Goal: Task Accomplishment & Management: Use online tool/utility

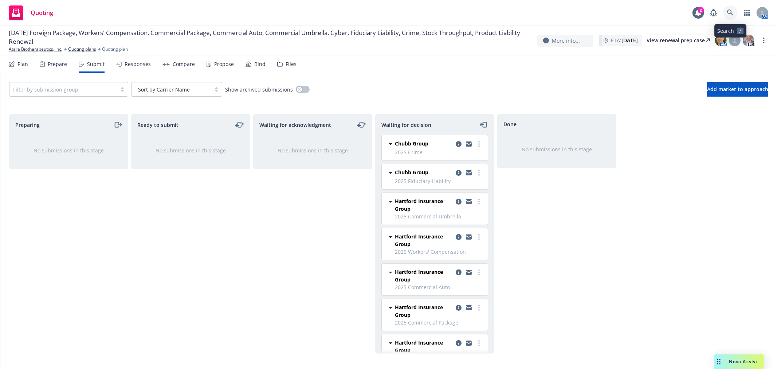
click at [734, 12] on link at bounding box center [730, 12] width 15 height 15
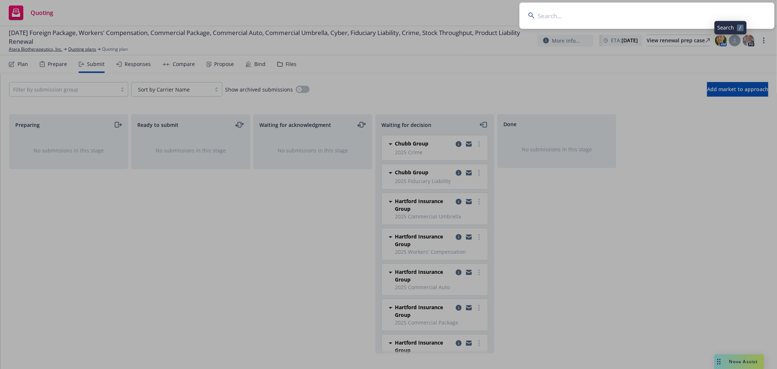
click at [664, 19] on input at bounding box center [647, 16] width 255 height 26
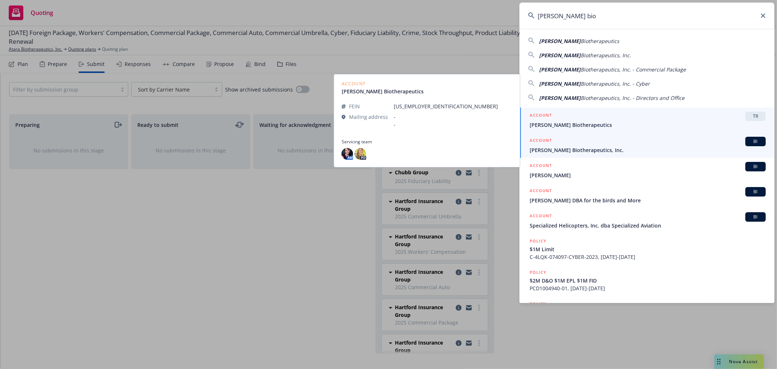
type input "Asher bio"
click at [544, 150] on span "[PERSON_NAME] Biotherapeutics, Inc." at bounding box center [648, 150] width 236 height 8
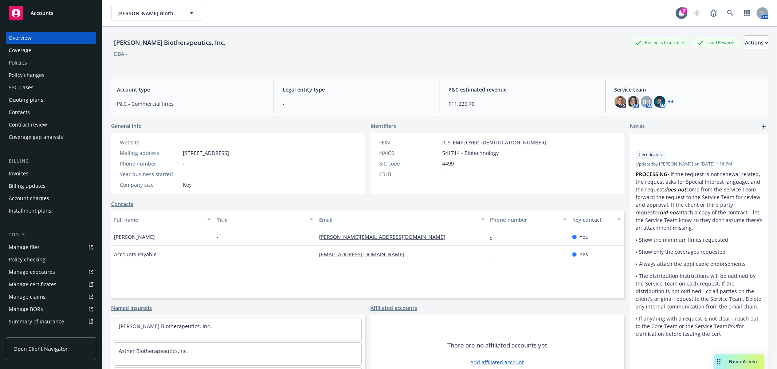
click at [33, 64] on div "Policies" at bounding box center [51, 63] width 85 height 12
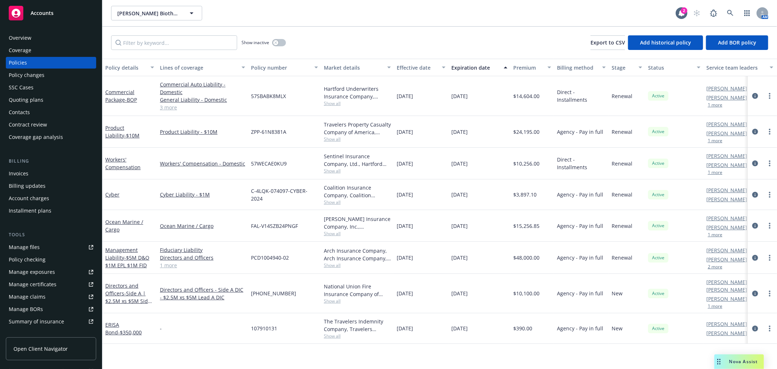
click at [447, 20] on div "Asher Biotherapeutics, Inc. Asher Biotherapeutics, Inc. 2 AM" at bounding box center [439, 13] width 675 height 26
click at [12, 96] on div "Quoting plans" at bounding box center [26, 100] width 35 height 12
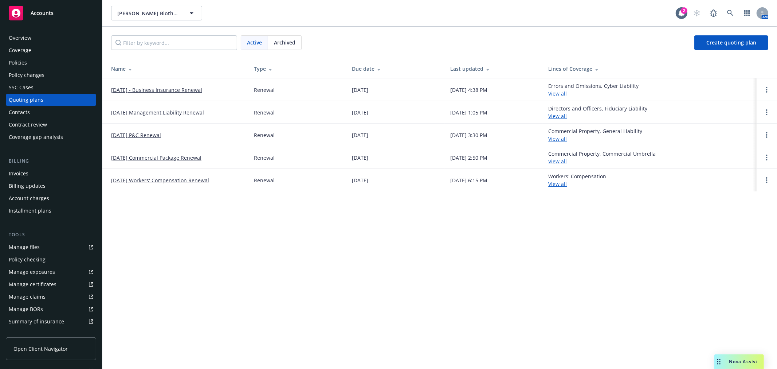
click at [171, 89] on link "[DATE] - Business Insurance Renewal" at bounding box center [156, 90] width 91 height 8
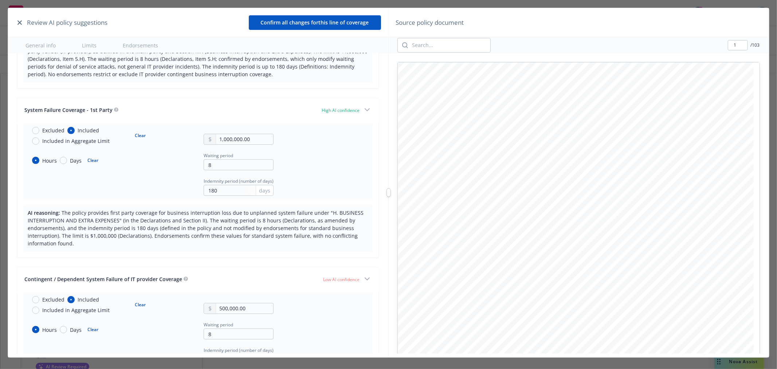
scroll to position [405, 0]
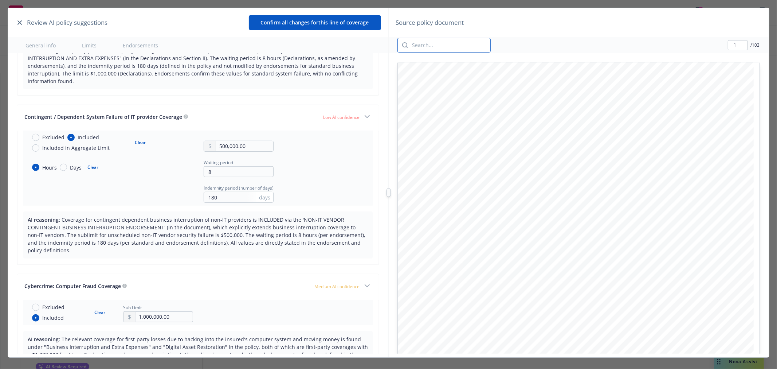
click at [456, 42] on input "search" at bounding box center [449, 45] width 82 height 14
type input "C"
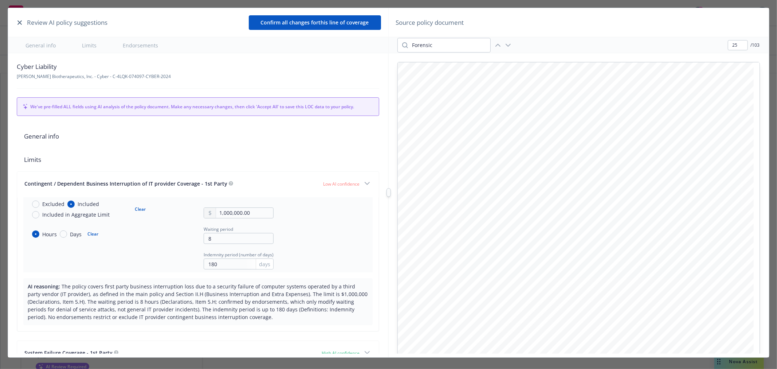
scroll to position [10522, 0]
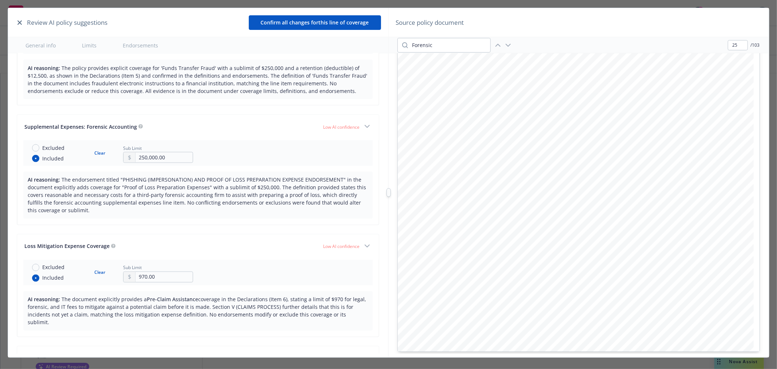
click at [120, 94] on span "The policy provides explicit coverage for 'Funds Transfer Fraud' with a sublimi…" at bounding box center [198, 79] width 340 height 30
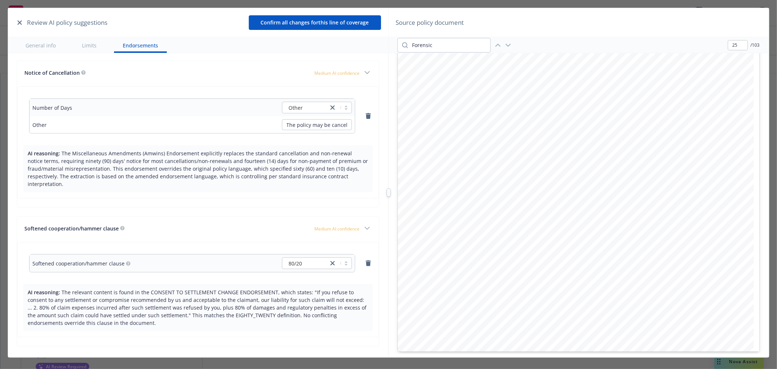
scroll to position [2470, 0]
click at [284, 24] on button "Confirm all changes for this line of coverage" at bounding box center [315, 22] width 132 height 15
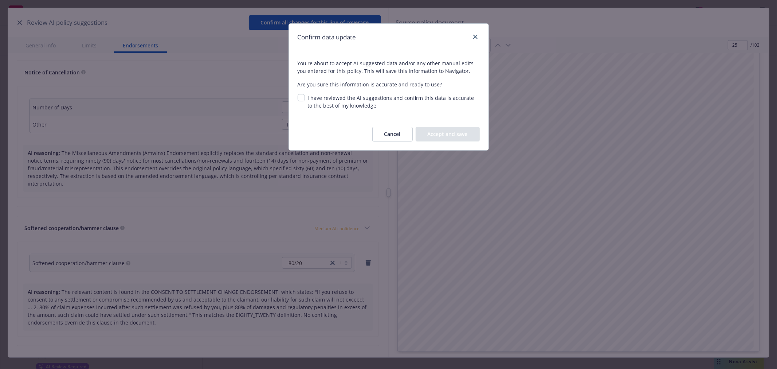
click at [297, 99] on span "You're about to accept AI-suggested data and/or any other manual edits you ente…" at bounding box center [389, 84] width 200 height 67
click at [300, 97] on input "I have reviewed the AI suggestions and confirm this data is accurate to the bes…" at bounding box center [301, 97] width 7 height 7
checkbox input "true"
click at [438, 129] on button "Accept and save" at bounding box center [448, 134] width 64 height 15
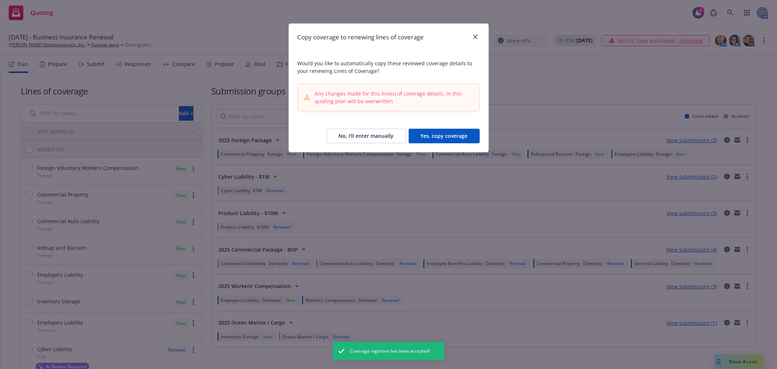
click at [438, 133] on button "Yes, copy coverage" at bounding box center [444, 136] width 71 height 15
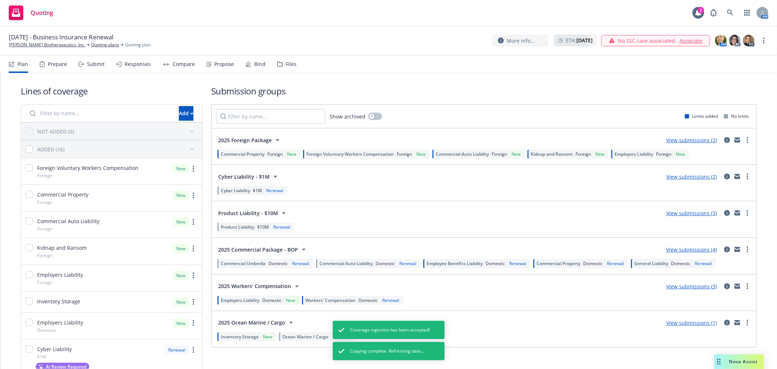
click at [92, 63] on div "Submit" at bounding box center [95, 64] width 17 height 6
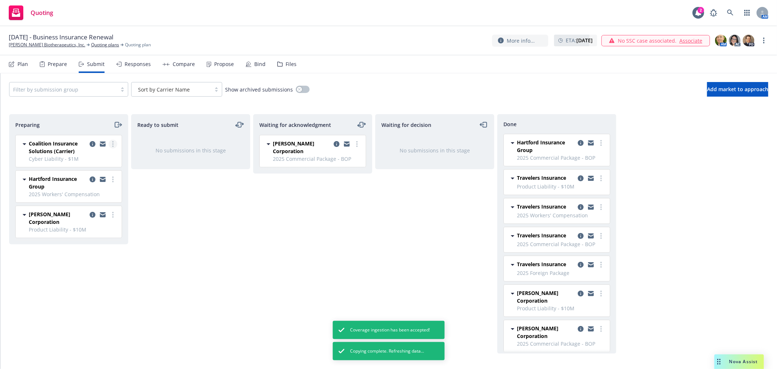
click at [112, 143] on icon "more" at bounding box center [112, 144] width 1 height 6
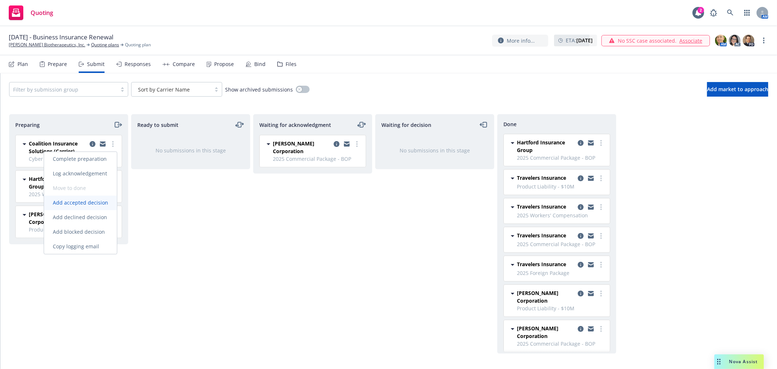
click at [85, 204] on span "Add accepted decision" at bounding box center [80, 202] width 73 height 7
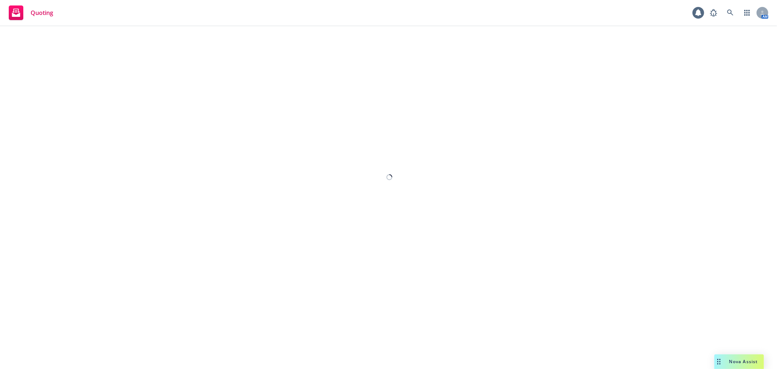
select select "12"
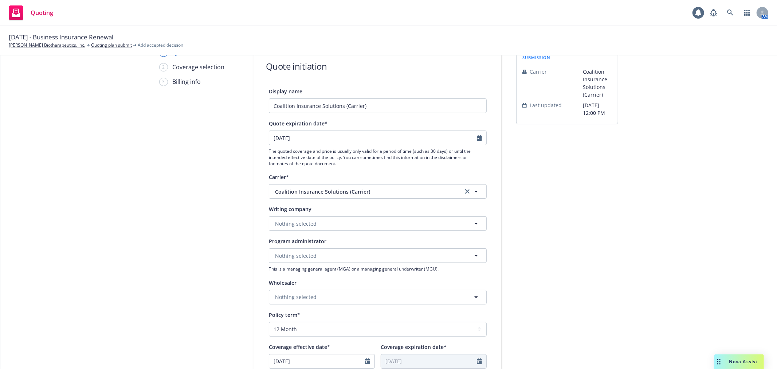
scroll to position [81, 0]
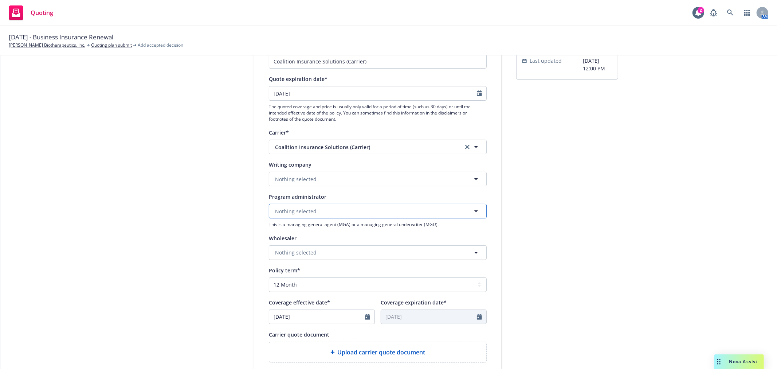
click at [373, 211] on button "Nothing selected" at bounding box center [378, 211] width 218 height 15
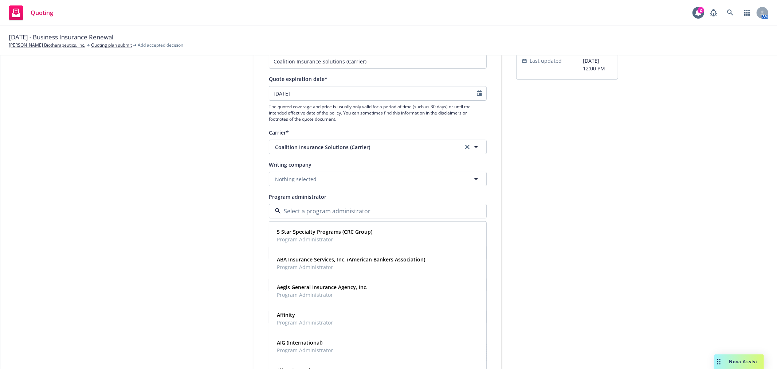
click at [581, 205] on div "submission Carrier Coalition Insurance Solutions (Carrier) Last updated 8/7, 12…" at bounding box center [567, 248] width 102 height 489
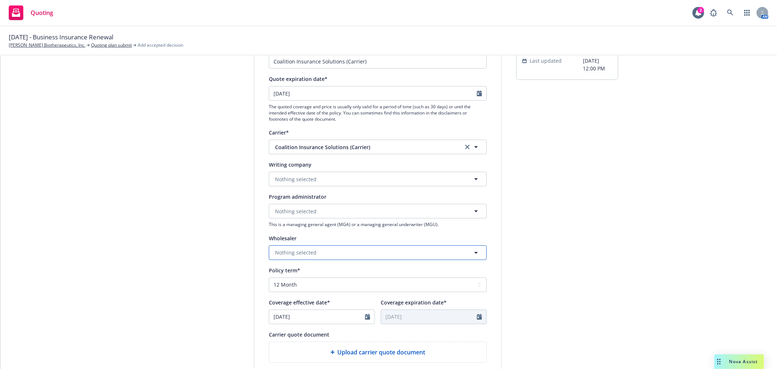
click at [373, 251] on button "Nothing selected" at bounding box center [378, 252] width 218 height 15
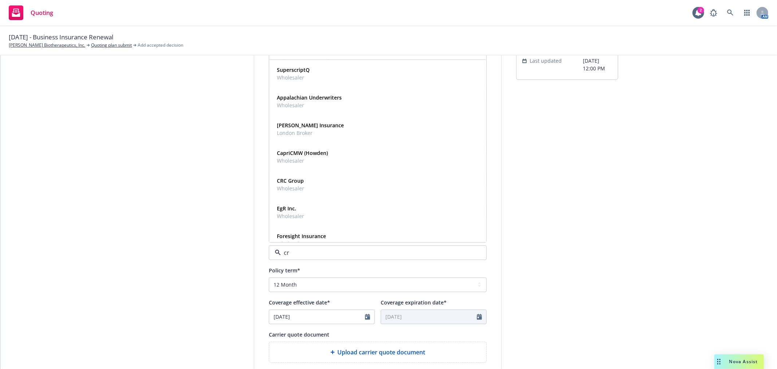
type input "crc"
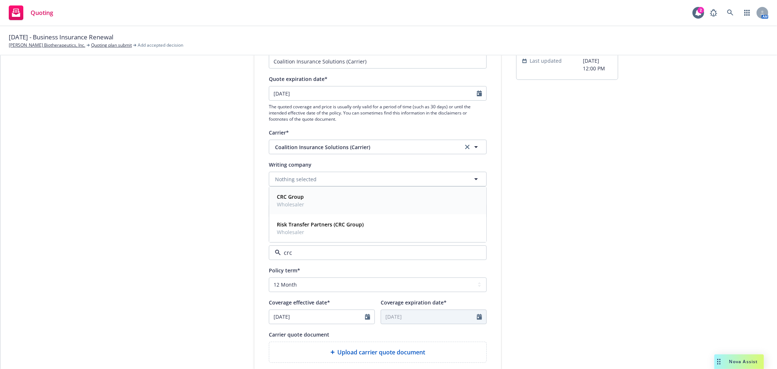
click at [294, 203] on span "Wholesaler" at bounding box center [290, 204] width 27 height 8
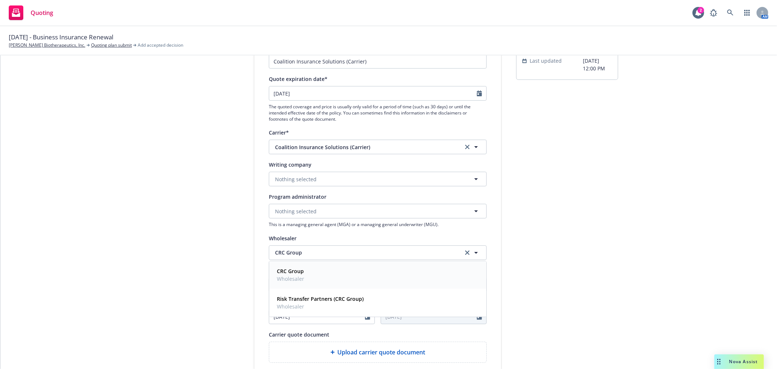
click at [599, 208] on div "submission Carrier Coalition Insurance Solutions (Carrier) Last updated 8/7, 12…" at bounding box center [567, 248] width 102 height 489
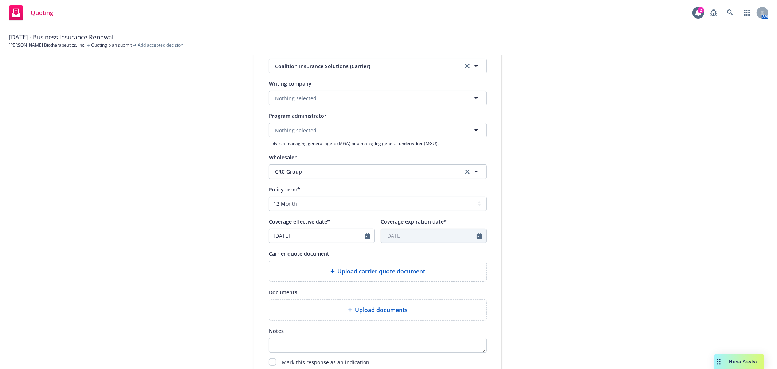
scroll to position [202, 0]
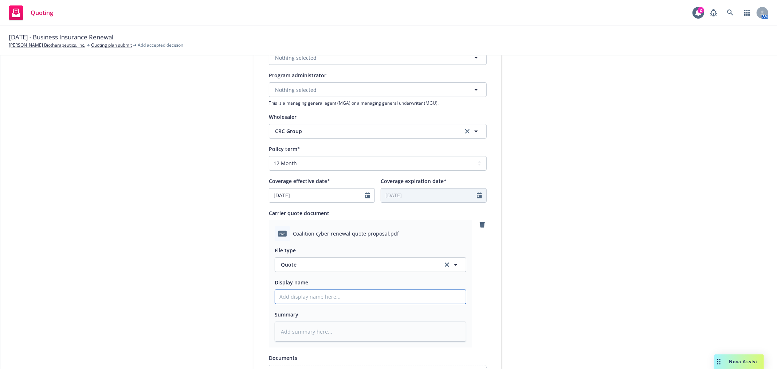
click at [370, 297] on input "Display name" at bounding box center [370, 297] width 191 height 14
type textarea "x"
type input "C"
type textarea "x"
type input "CR"
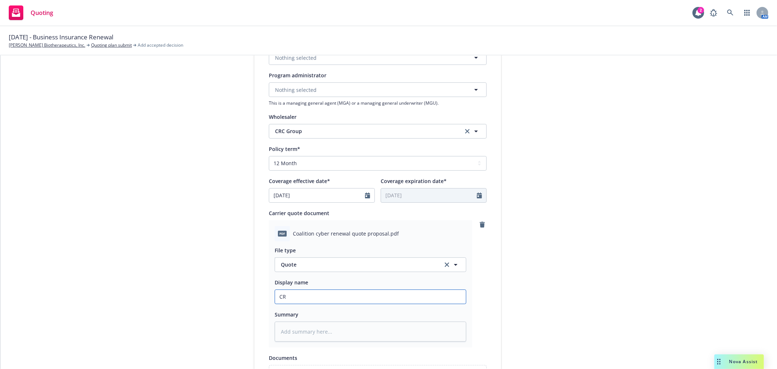
type textarea "x"
type input "CRC"
type textarea "x"
type input "CRC"
type textarea "x"
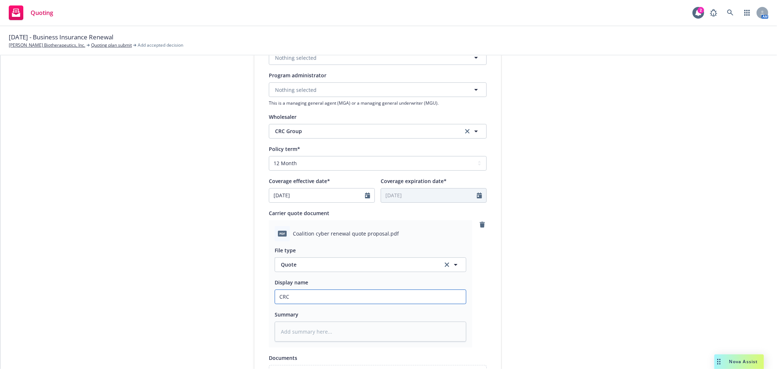
type input "CRC C"
type textarea "x"
type input "CRC Co"
type textarea "x"
type input "CRC Coa"
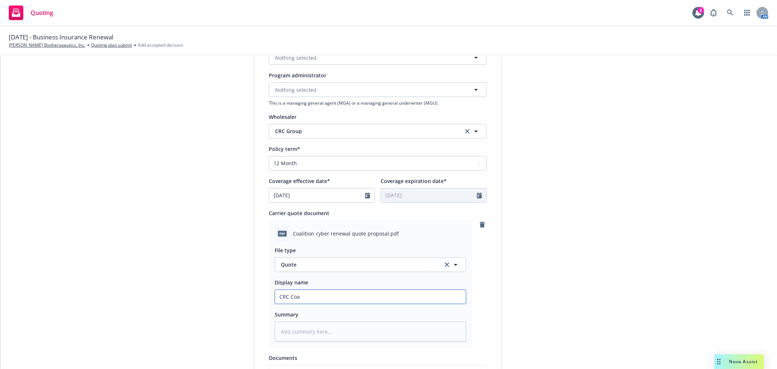
type textarea "x"
type input "CRC Coal"
type textarea "x"
type input "CRC Coali"
type textarea "x"
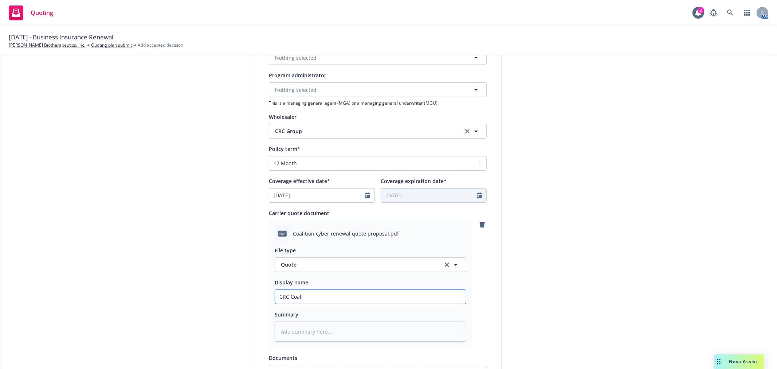
type input "CRC Coalit"
type textarea "x"
type input "CRC Coaliti"
type textarea "x"
type input "CRC Coalitio"
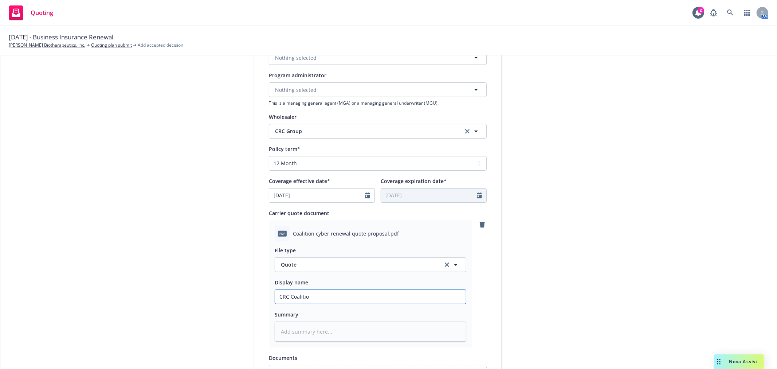
type textarea "x"
type input "CRC Coalition"
type textarea "x"
type input "CRC Coalition"
type textarea "x"
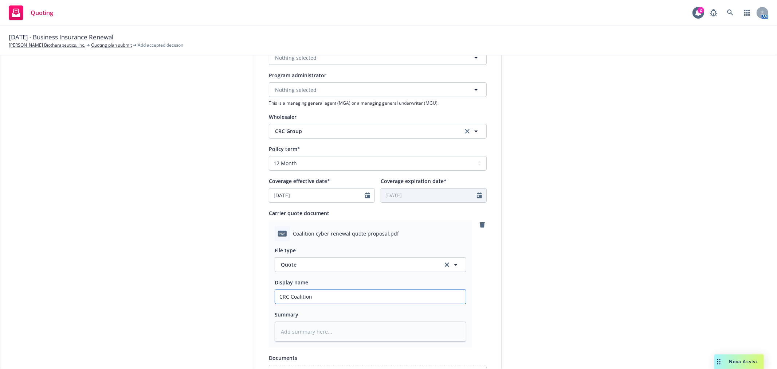
type input "CRC Coalition C"
type textarea "x"
type input "CRC Coalition Cy"
type textarea "x"
type input "CRC Coalition Cyb"
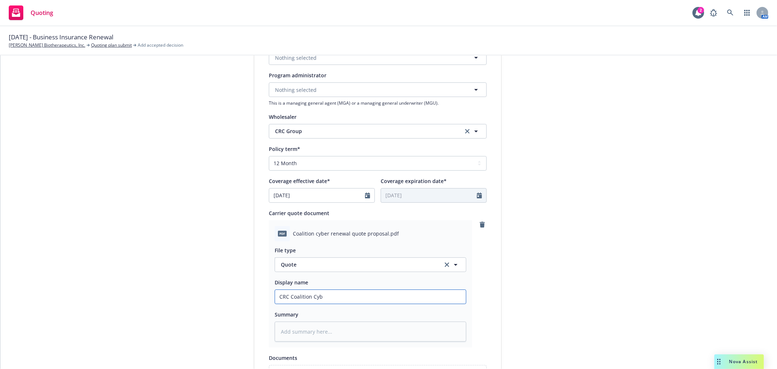
type textarea "x"
type input "CRC Coalition Cybe"
type textarea "x"
type input "CRC Coalition Cyber"
type textarea "x"
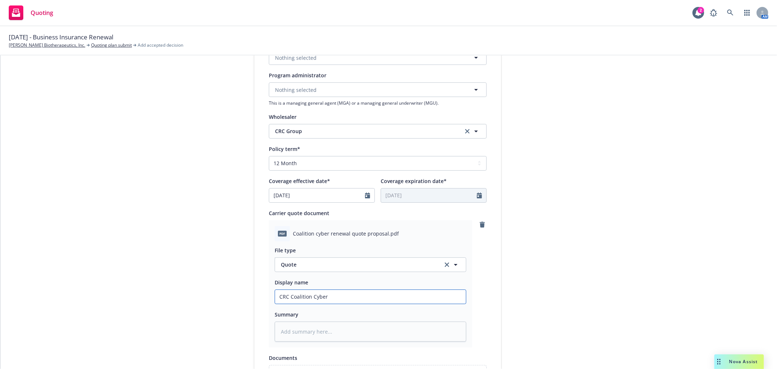
type input "CRC Coalition Cyber"
type textarea "x"
type input "CRC Coalition Cyber R"
type textarea "x"
type input "CRC Coalition Cyber Re"
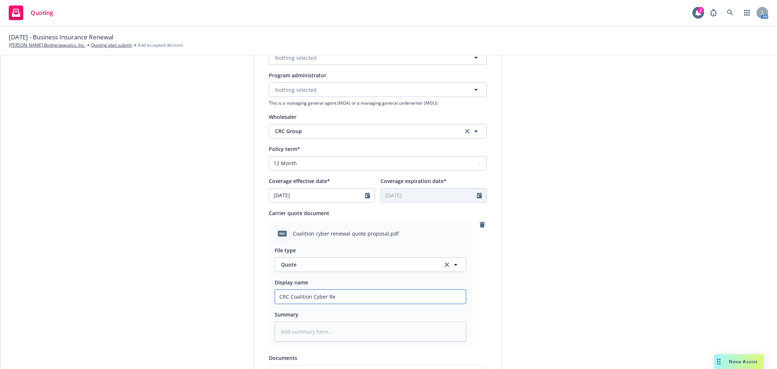
type textarea "x"
type input "CRC Coalition Cyber Ren"
type textarea "x"
type input "CRC Coalition Cyber Rene"
type textarea "x"
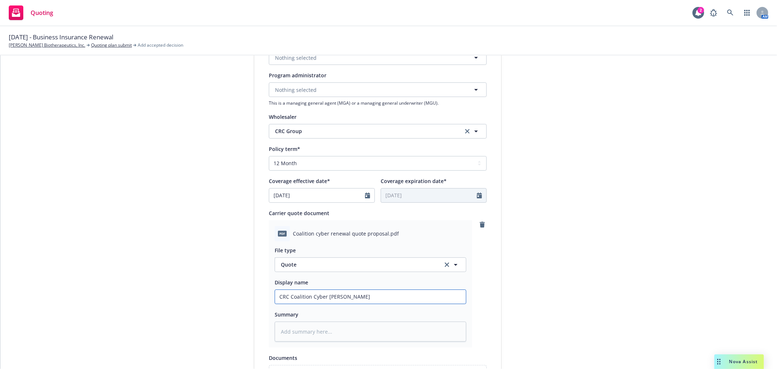
type input "CRC Coalition Cyber Renew"
type textarea "x"
type input "CRC Coalition Cyber Renewa"
type textarea "x"
type input "CRC Coalition Cyber Renewal"
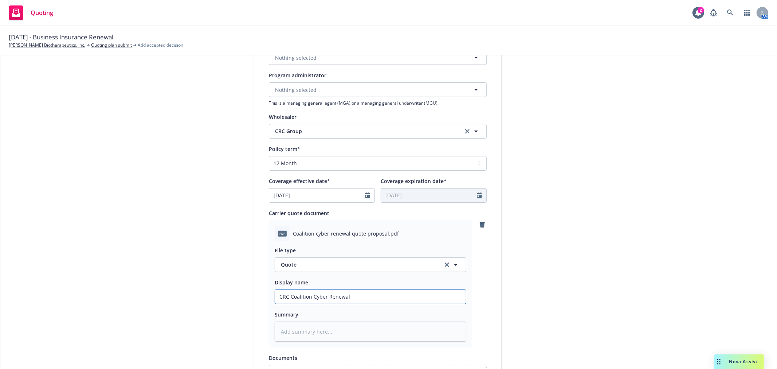
type textarea "x"
type input "CRC Coalition Cyber Renewal"
type textarea "x"
type input "CRC Coalition Cyber Renewal Q"
type textarea "x"
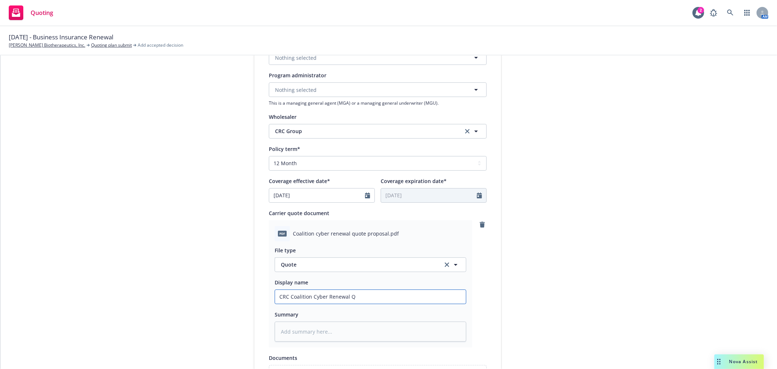
type input "CRC Coalition Cyber Renewal Qu"
type textarea "x"
type input "CRC Coalition Cyber Renewal Quo"
type textarea "x"
type input "CRC Coalition Cyber Renewal Quot"
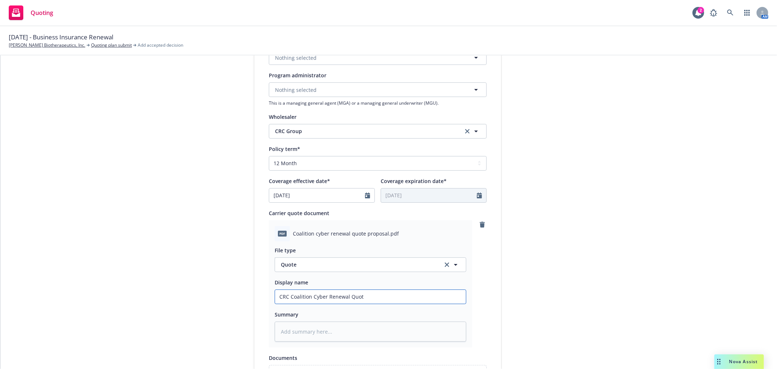
type textarea "x"
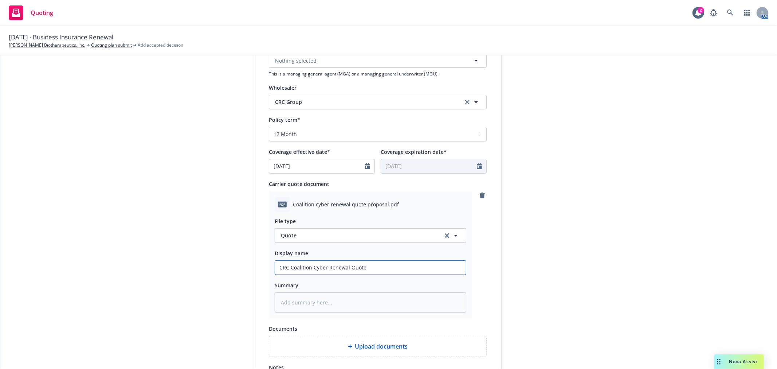
scroll to position [324, 0]
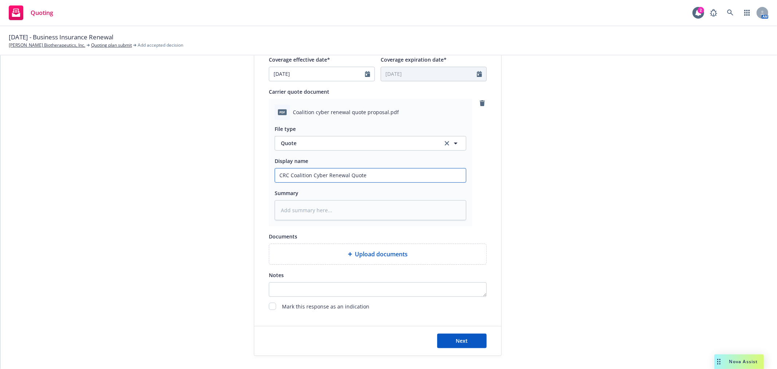
type input "CRC Coalition Cyber Renewal Quote"
type textarea "x"
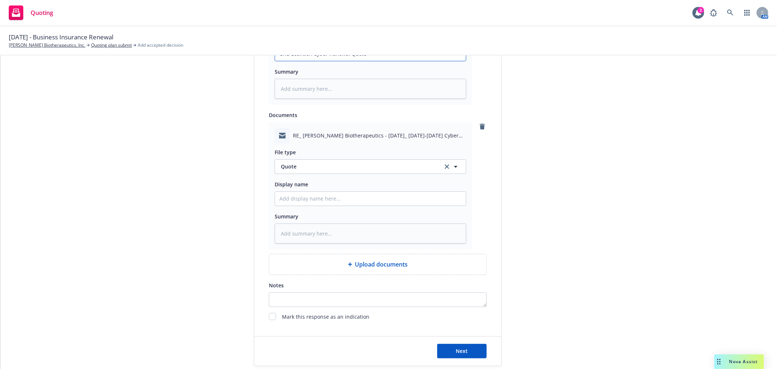
scroll to position [445, 0]
click at [362, 163] on button "Quote" at bounding box center [371, 166] width 192 height 15
type input "email"
click at [358, 189] on div "Email" at bounding box center [370, 186] width 182 height 11
click at [328, 203] on input "Display name" at bounding box center [370, 198] width 191 height 14
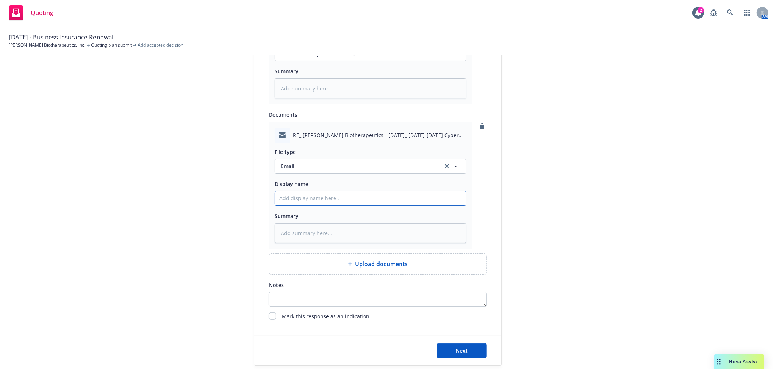
type textarea "x"
type input "E"
type textarea "x"
type input "Em"
type textarea "x"
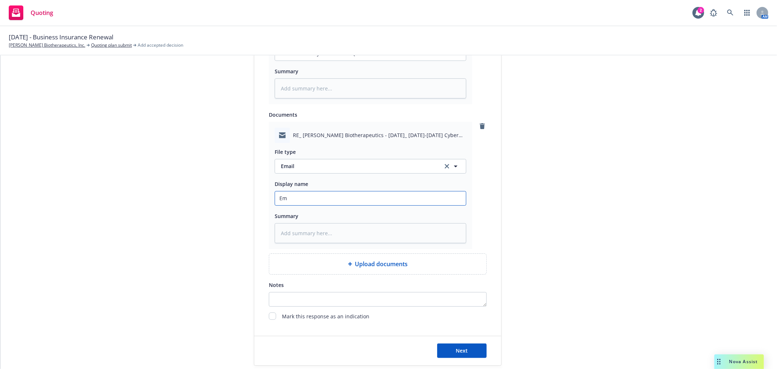
type input "Ema"
type textarea "x"
type input "Emai"
type textarea "x"
type input "Email"
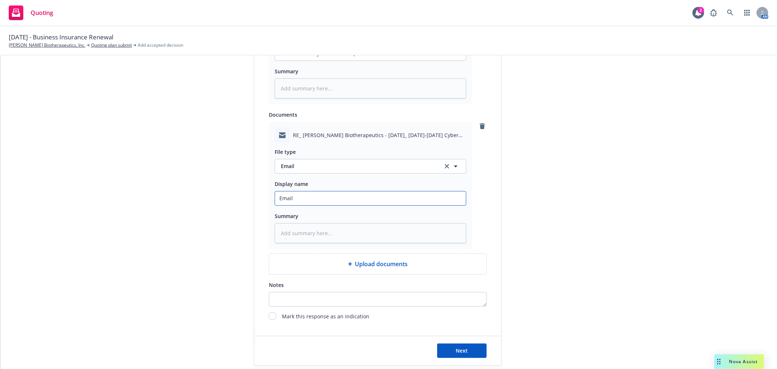
type textarea "x"
type input "Email"
type textarea "x"
type input "Email f"
type textarea "x"
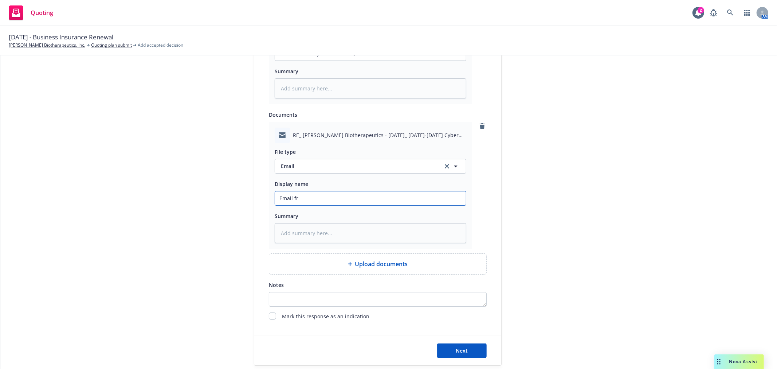
type input "Email fro"
type textarea "x"
type input "Email from"
type textarea "x"
type input "Email from"
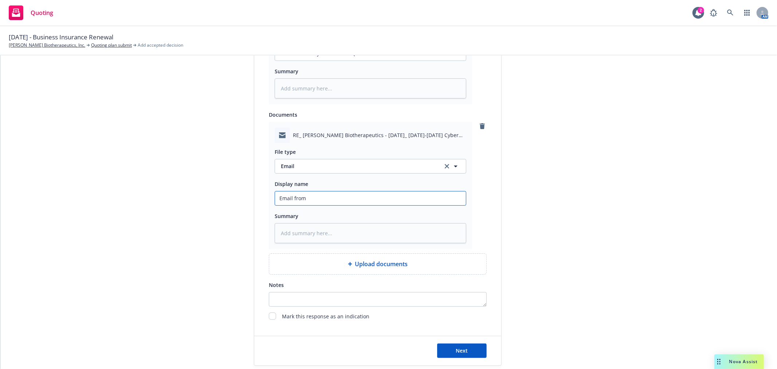
type textarea "x"
type input "Email from C"
type textarea "x"
type input "Email from CY"
type textarea "x"
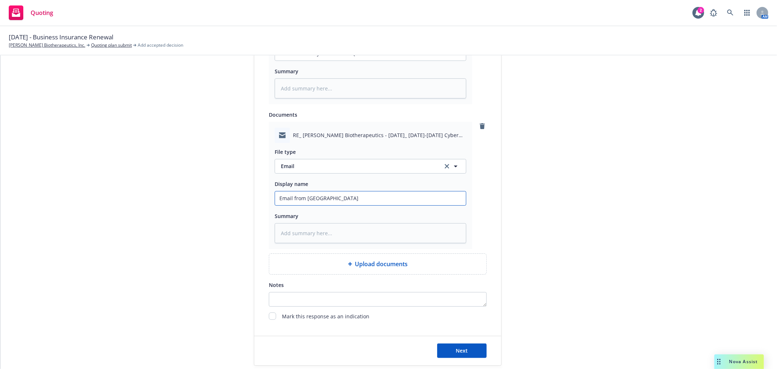
type input "Email from C"
type textarea "x"
type input "Email from CR"
type textarea "x"
type input "Email from CRC"
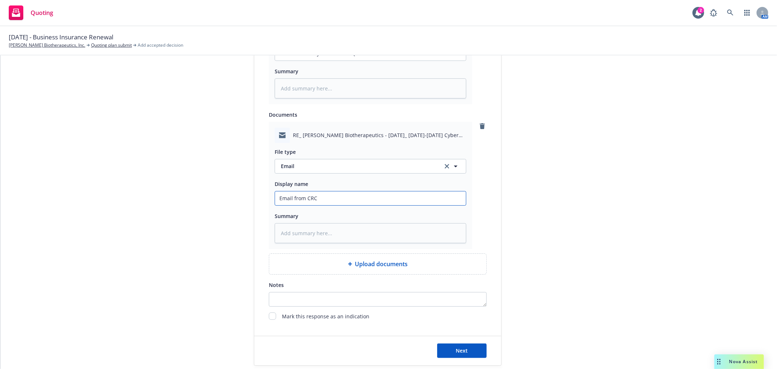
type textarea "x"
type input "Email from CRC"
type textarea "x"
type input "Email from CRC w"
type textarea "x"
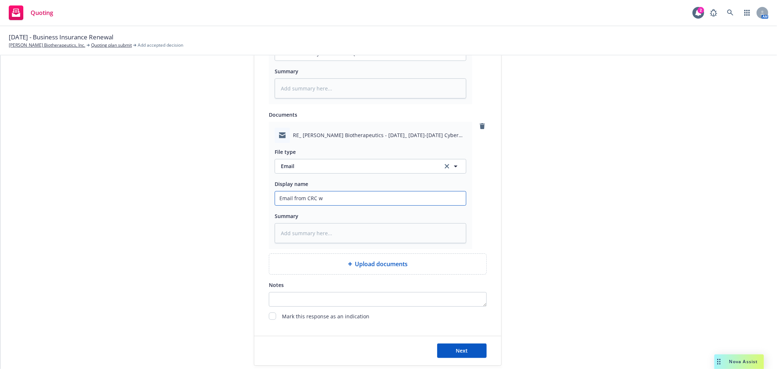
type input "Email from CRC wi"
type textarea "x"
type input "Email from CRC wit"
type textarea "x"
type input "Email from CRC with"
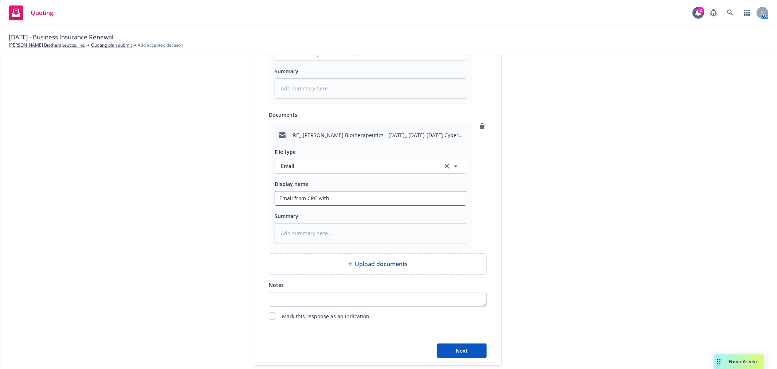
type textarea "x"
type input "Email from CRC with"
type textarea "x"
type input "Email from CRC with C"
type textarea "x"
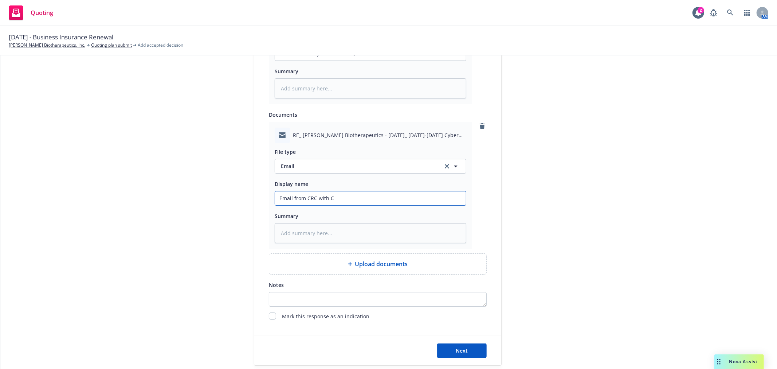
type input "Email from CRC with Cy"
type textarea "x"
type input "Email from CRC with Cyb"
type textarea "x"
type input "Email from CRC with Cybe"
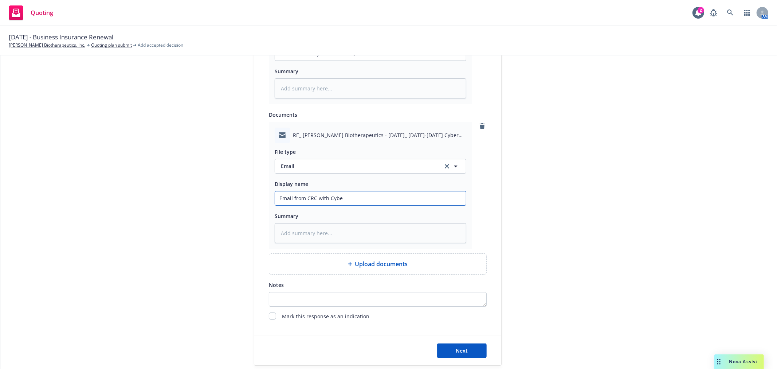
type textarea "x"
type input "Email from CRC with Cyber"
type textarea "x"
type input "Email from CRC with Cyber"
type textarea "x"
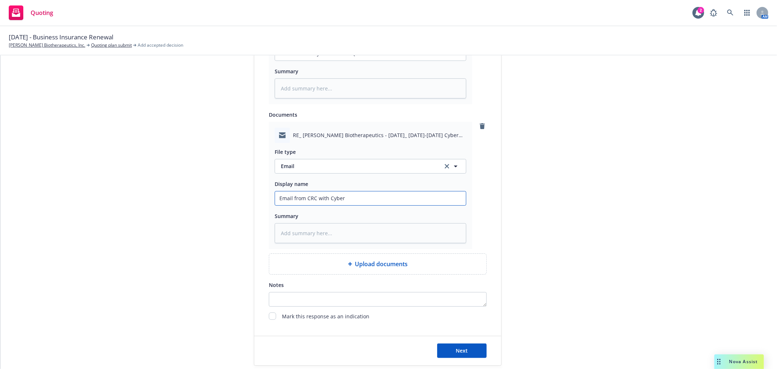
type input "Email from CRC with Cyber R"
type textarea "x"
type input "Email from CRC with Cyber Re"
type textarea "x"
type input "Email from CRC with Cyber Ren"
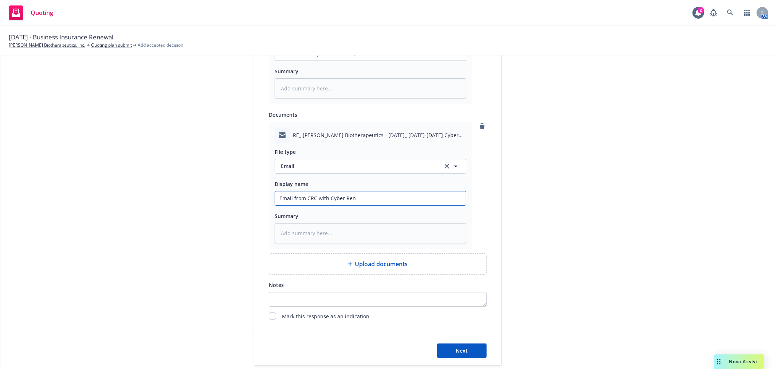
type textarea "x"
type input "Email from CRC with Cyber Rene"
type textarea "x"
type input "Email from CRC with Cyber Renew"
type textarea "x"
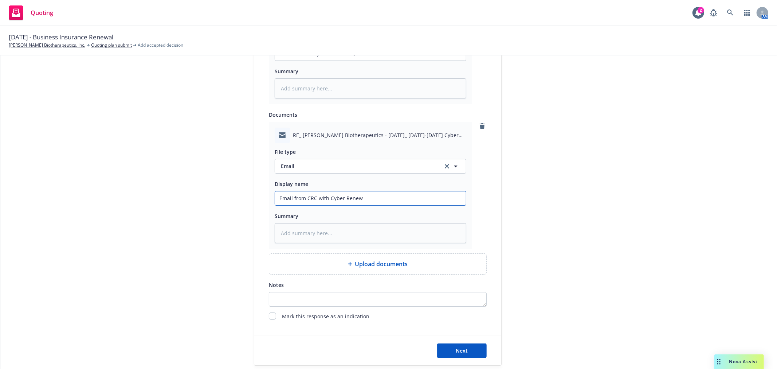
type input "Email from CRC with Cyber Renewa"
type textarea "x"
type input "Email from CRC with Cyber Renewal"
type textarea "x"
type input "Email from CRC with Cyber Renewal"
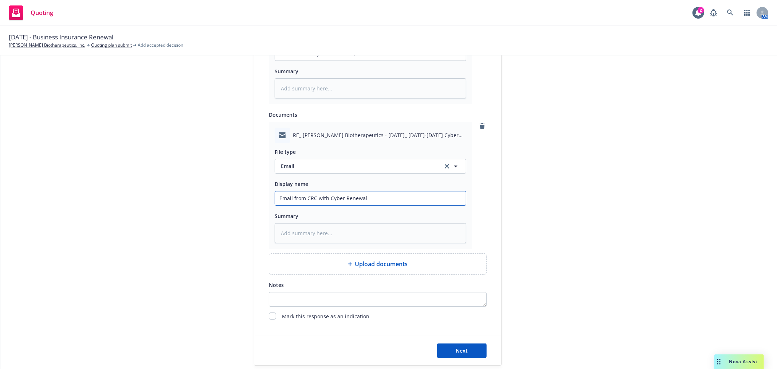
type textarea "x"
type input "Email from CRC with Cyber Renewal Q"
type textarea "x"
type input "Email from CRC with Cyber Renewal Qu"
type textarea "x"
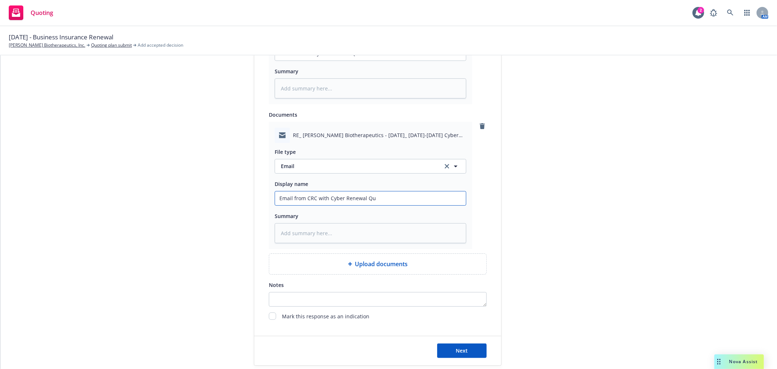
type input "Email from CRC with Cyber Renewal Quo"
type textarea "x"
type input "Email from CRC with Cyber Renewal Quot"
type textarea "x"
type input "Email from CRC with Cyber Renewal Quote"
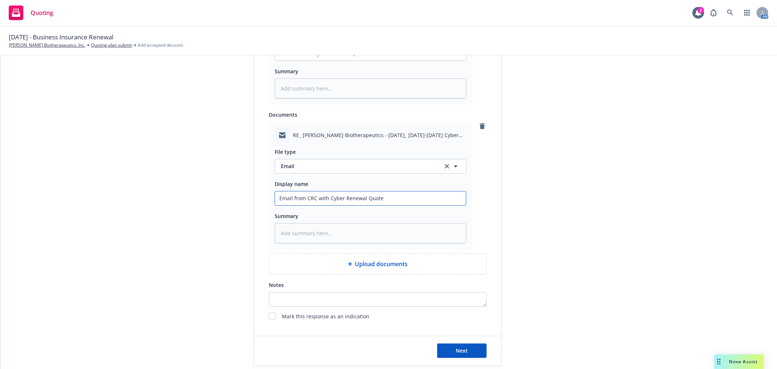
type textarea "x"
type input "Email from CRC with Cyber Renewal Quotes"
click at [448, 349] on button "Next" at bounding box center [462, 350] width 50 height 15
type textarea "x"
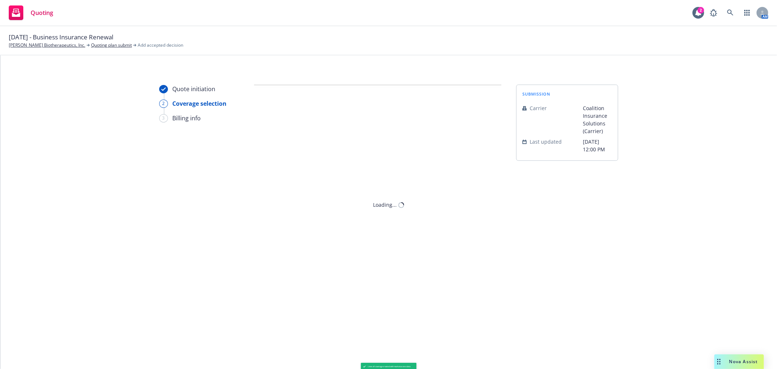
scroll to position [0, 0]
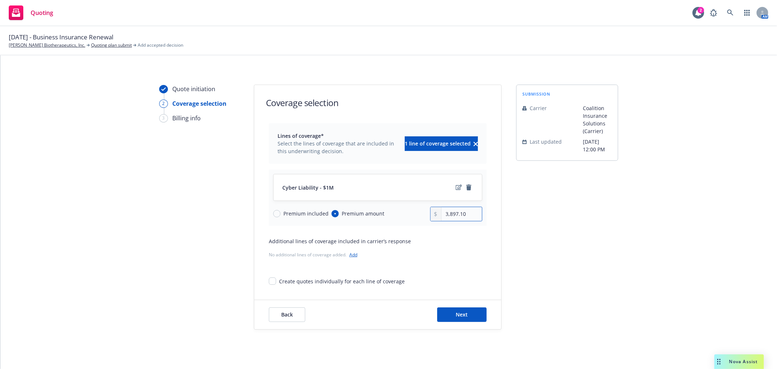
drag, startPoint x: 437, startPoint y: 216, endPoint x: 386, endPoint y: 215, distance: 51.0
click at [386, 215] on div "Premium included Premium amount 3,897.10" at bounding box center [377, 214] width 209 height 15
type input "3,600.00"
click at [461, 316] on span "Next" at bounding box center [462, 314] width 12 height 7
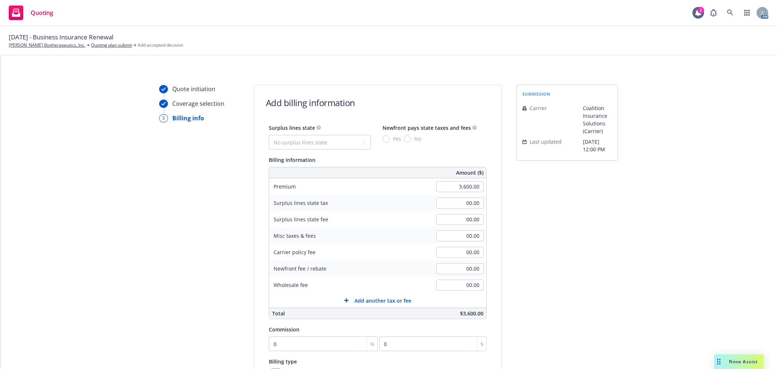
click at [344, 150] on div "Surplus lines state No surplus lines state Alaska Alabama Arkansas Arizona Cali…" at bounding box center [378, 221] width 218 height 196
click at [343, 145] on select "No surplus lines state Alaska Alabama Arkansas Arizona California Colorado Conn…" at bounding box center [320, 142] width 102 height 15
select select "CA"
click at [269, 135] on select "No surplus lines state Alaska Alabama Arkansas Arizona California Colorado Conn…" at bounding box center [320, 142] width 102 height 15
type input "108.00"
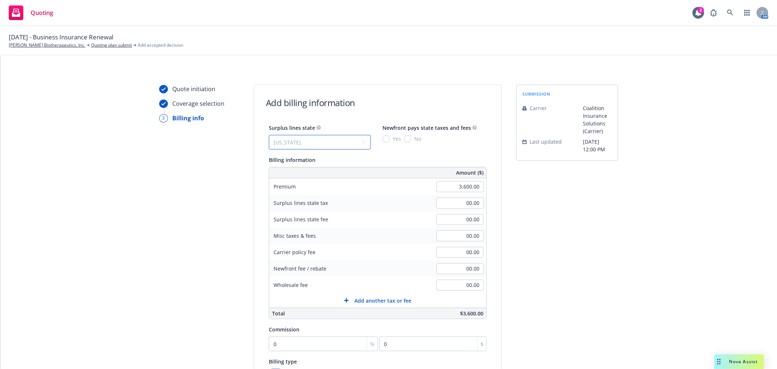
type input "6.48"
click at [383, 137] on input "Yes" at bounding box center [386, 138] width 7 height 7
radio input "true"
click at [411, 140] on span "No" at bounding box center [416, 139] width 10 height 8
click at [407, 140] on input "No" at bounding box center [407, 138] width 7 height 7
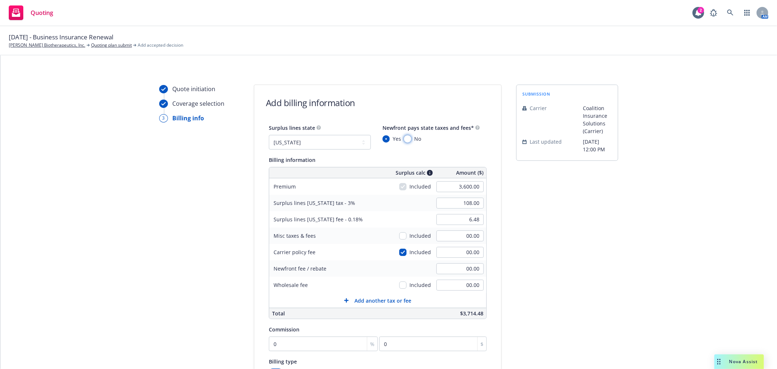
radio input "true"
click at [539, 253] on div "submission Carrier Coalition Insurance Solutions (Carrier) Last updated 8/7, 12…" at bounding box center [567, 271] width 102 height 373
click at [447, 286] on input "00.00" at bounding box center [460, 284] width 47 height 11
type input "350.00"
click at [580, 270] on div "submission Carrier Coalition Insurance Solutions (Carrier) Last updated 8/7, 12…" at bounding box center [567, 271] width 102 height 373
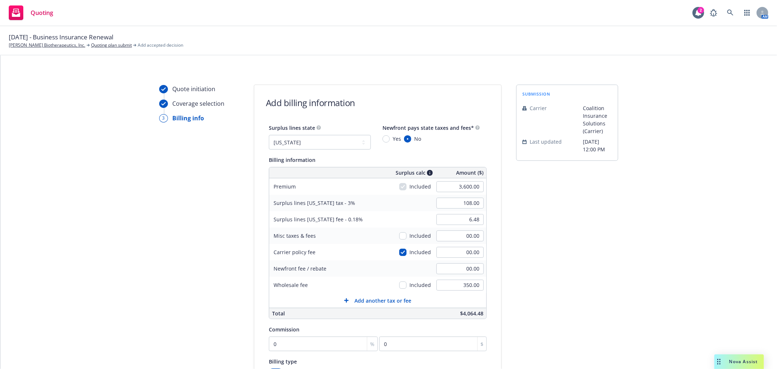
scroll to position [40, 0]
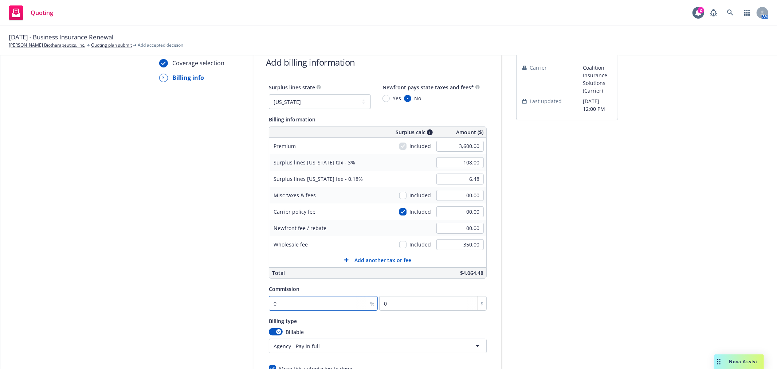
click at [293, 299] on input "0" at bounding box center [323, 303] width 109 height 15
type input "1"
type input "36"
type input "12"
type input "432"
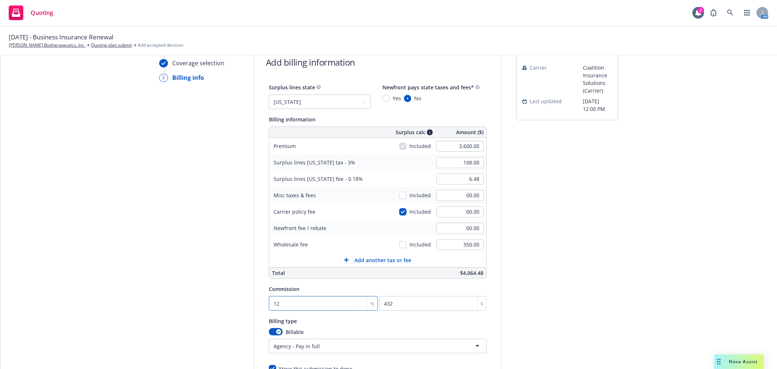
type input "12"
click at [564, 267] on div "submission Carrier Coalition Insurance Solutions (Carrier) Last updated 8/7, 12…" at bounding box center [567, 230] width 102 height 373
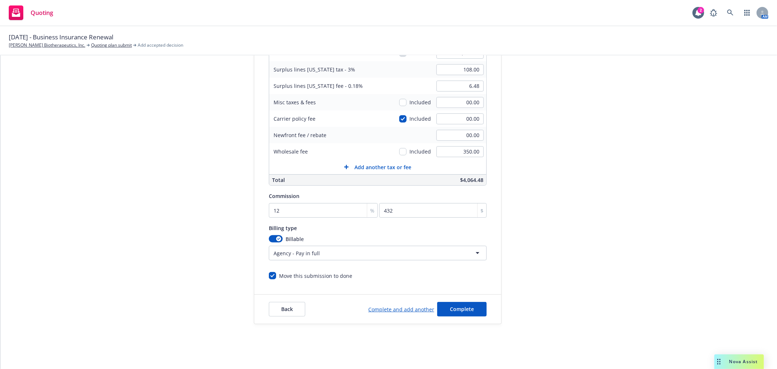
scroll to position [136, 0]
click at [450, 307] on span "Complete" at bounding box center [462, 307] width 24 height 7
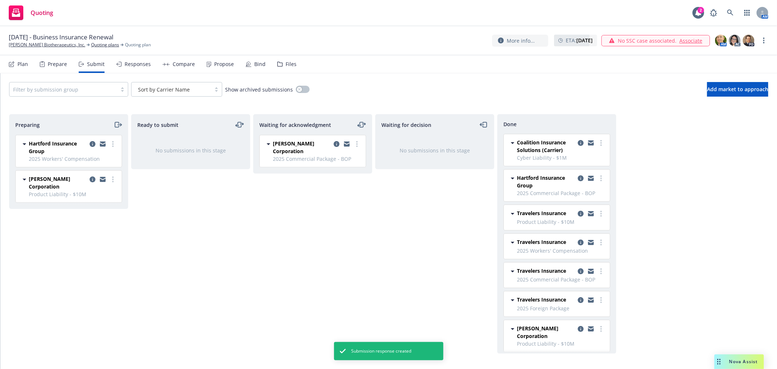
click at [167, 66] on icon at bounding box center [166, 64] width 7 height 3
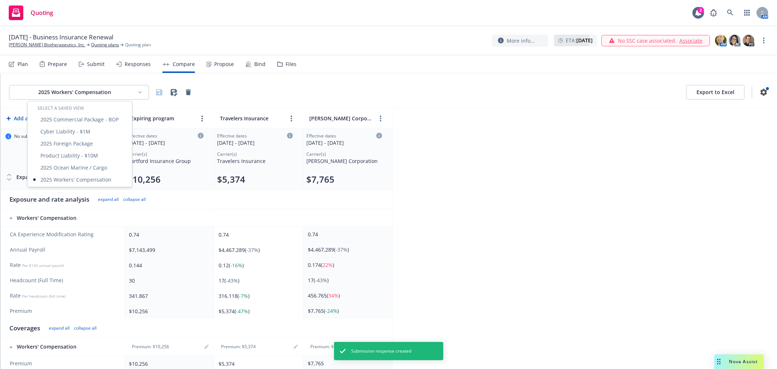
click at [119, 93] on html "Quoting 2 AM October 1, 2025 - Business Insurance Renewal Asher Biotherapeutics…" at bounding box center [388, 184] width 777 height 369
click at [77, 134] on div "Cyber Liability - $1M" at bounding box center [80, 131] width 102 height 12
